Goal: Navigation & Orientation: Find specific page/section

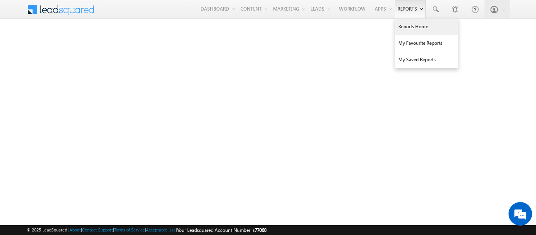
click at [406, 27] on link "Reports Home" at bounding box center [426, 26] width 63 height 16
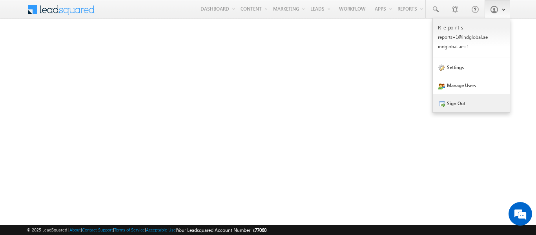
click at [451, 104] on link "Sign Out" at bounding box center [471, 103] width 77 height 18
